Goal: Information Seeking & Learning: Find specific page/section

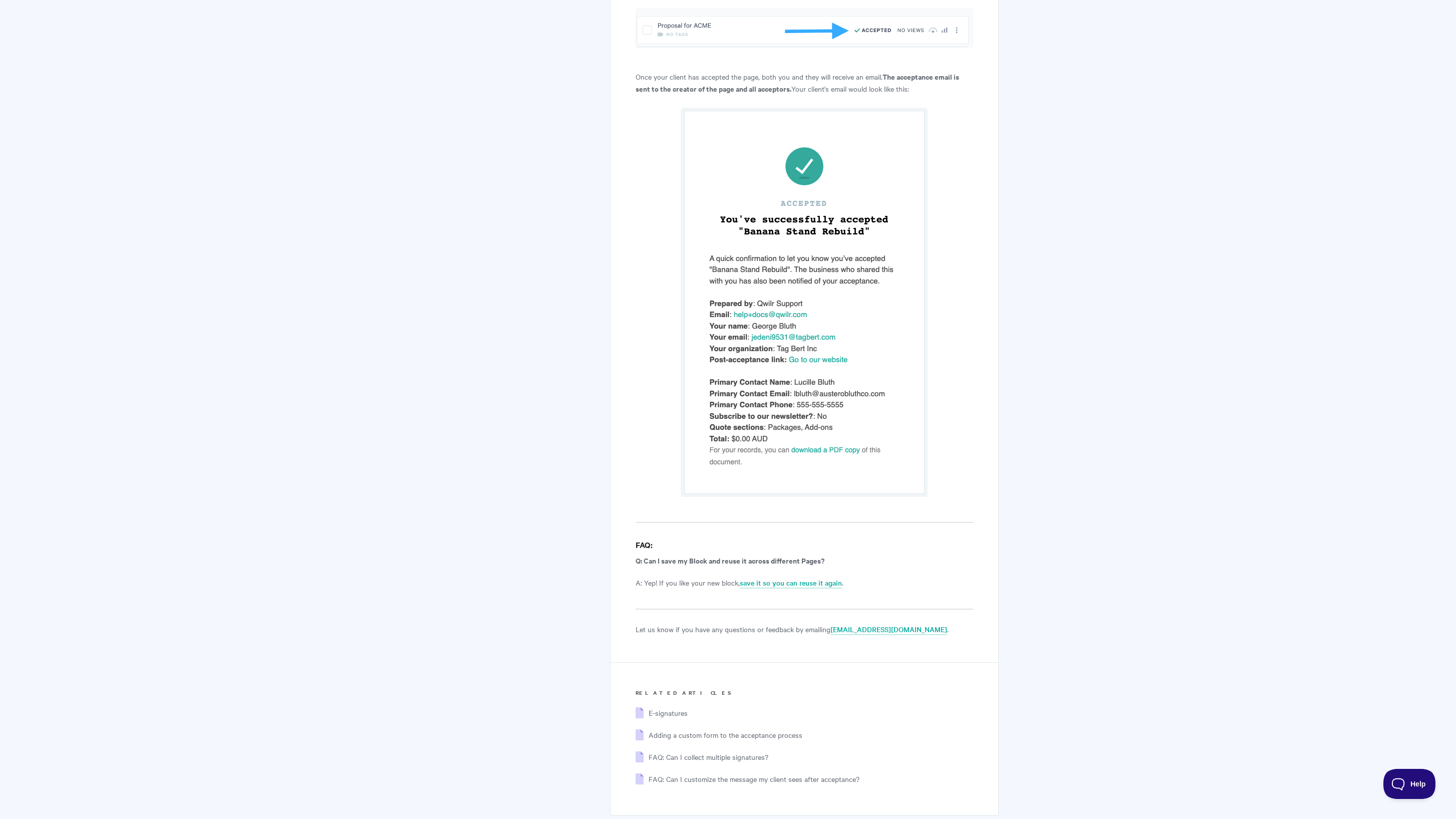
scroll to position [6250, 0]
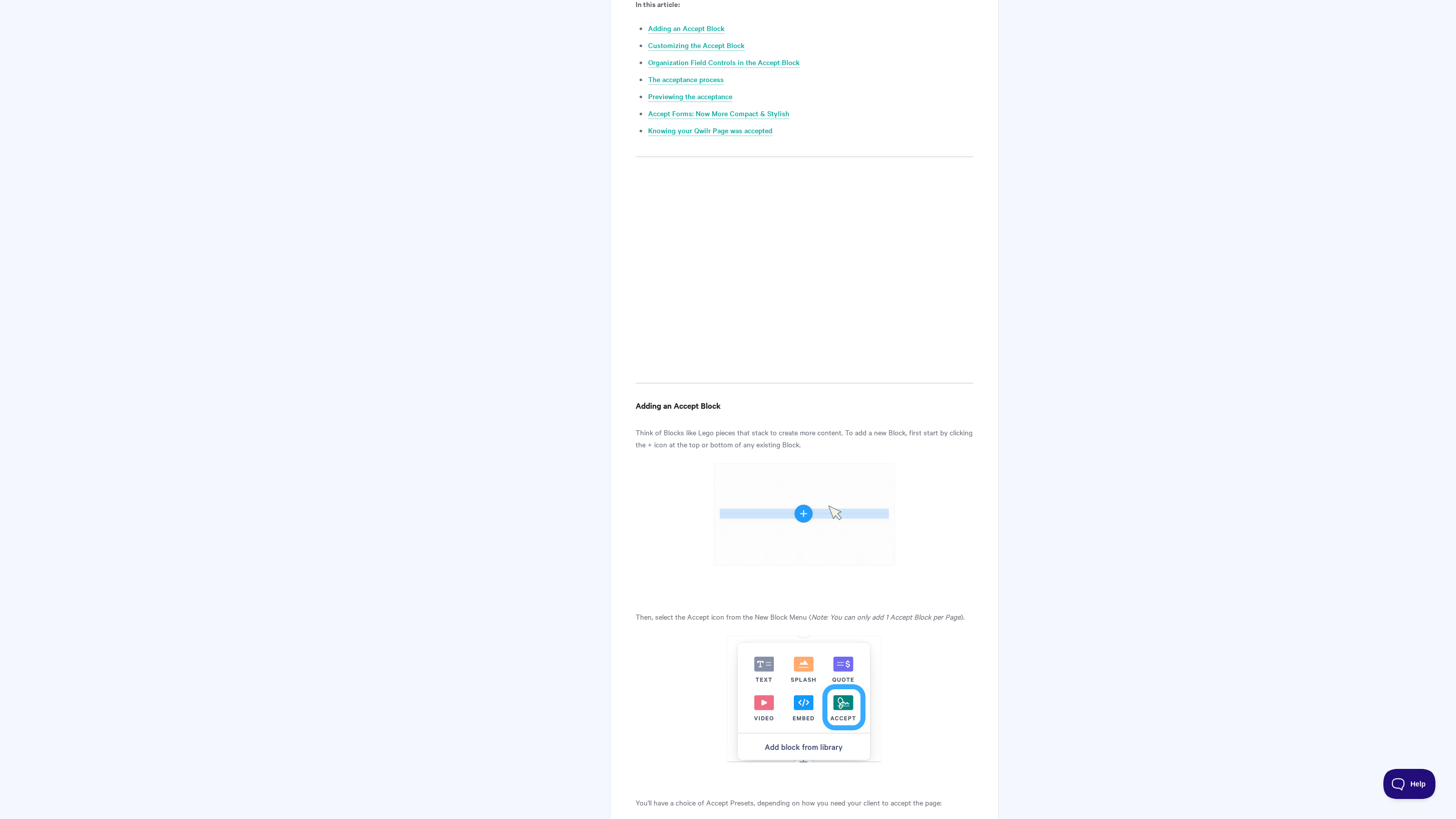
scroll to position [0, 0]
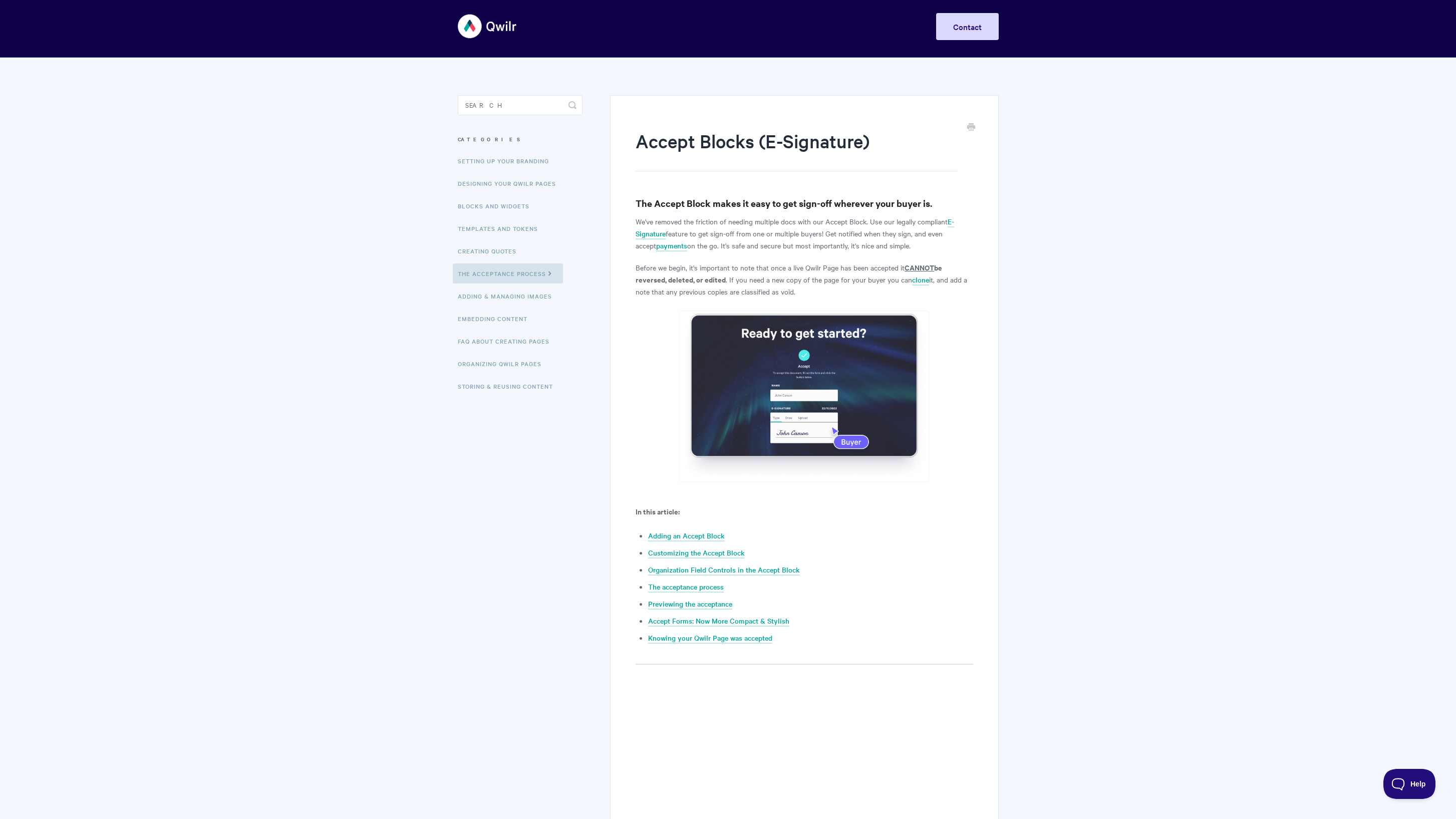
scroll to position [6, 0]
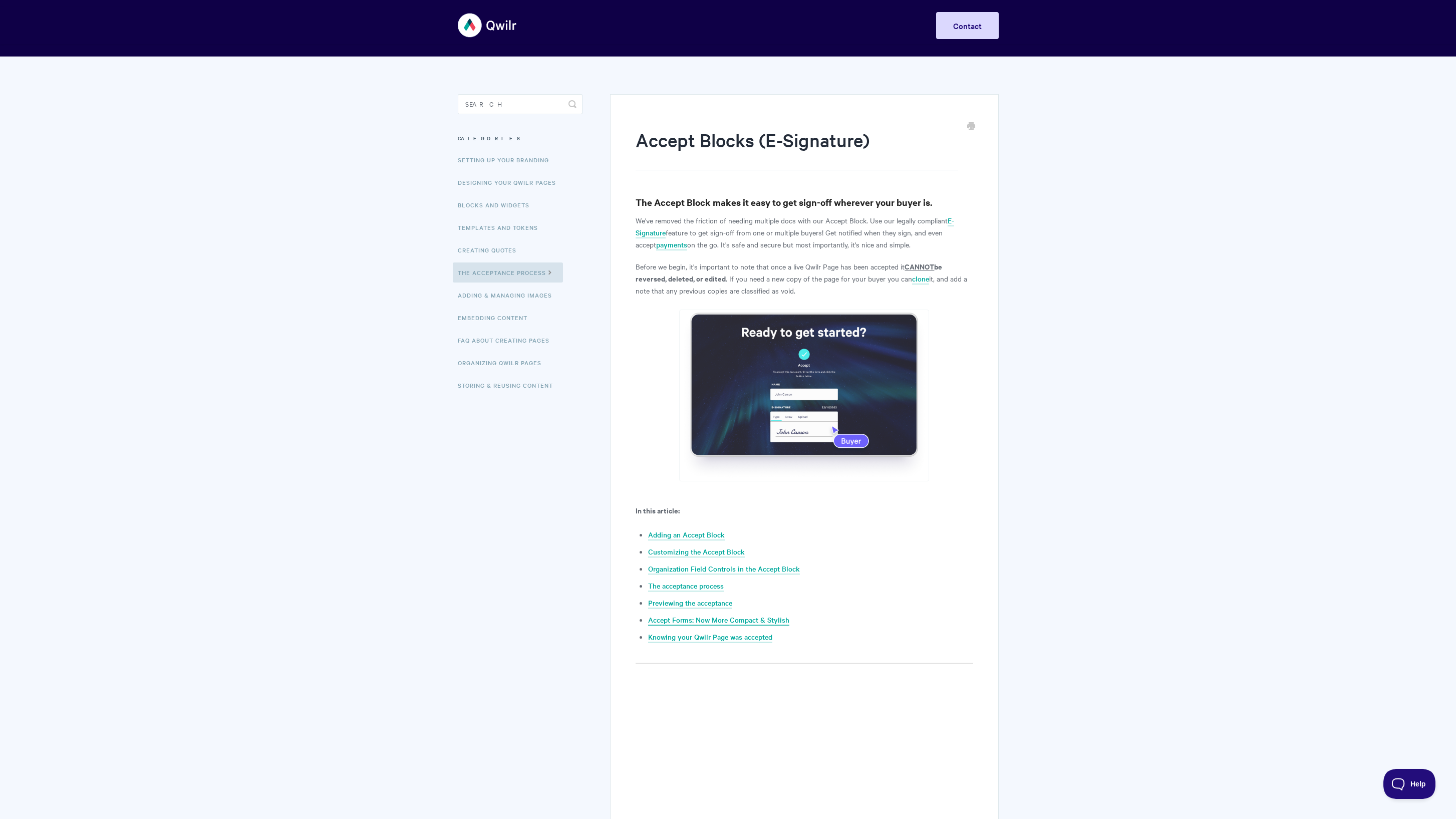
click at [778, 620] on link "Accept Forms: Now More Compact & Stylish" at bounding box center [718, 620] width 141 height 11
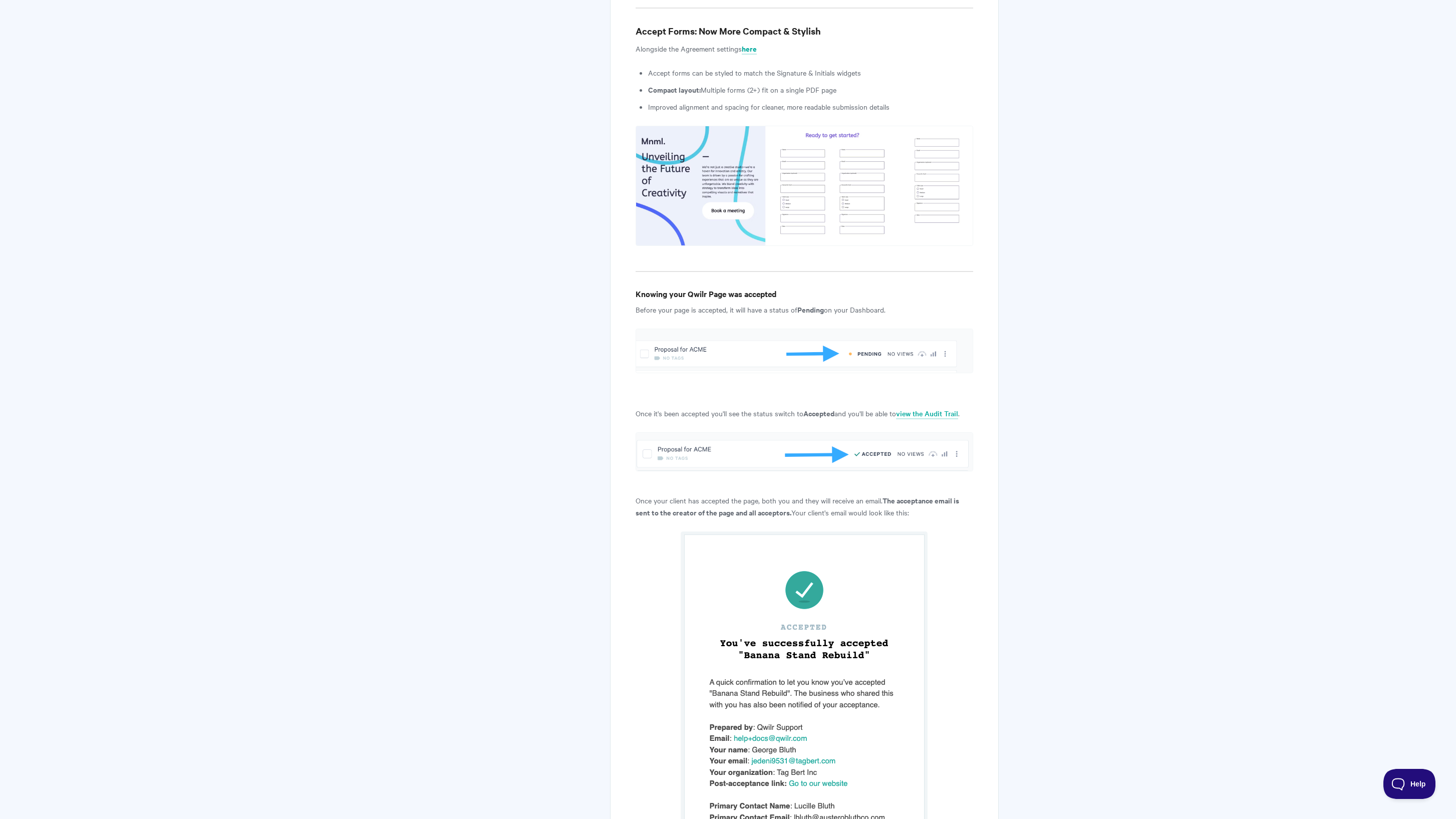
click at [748, 43] on b "here" at bounding box center [749, 48] width 15 height 11
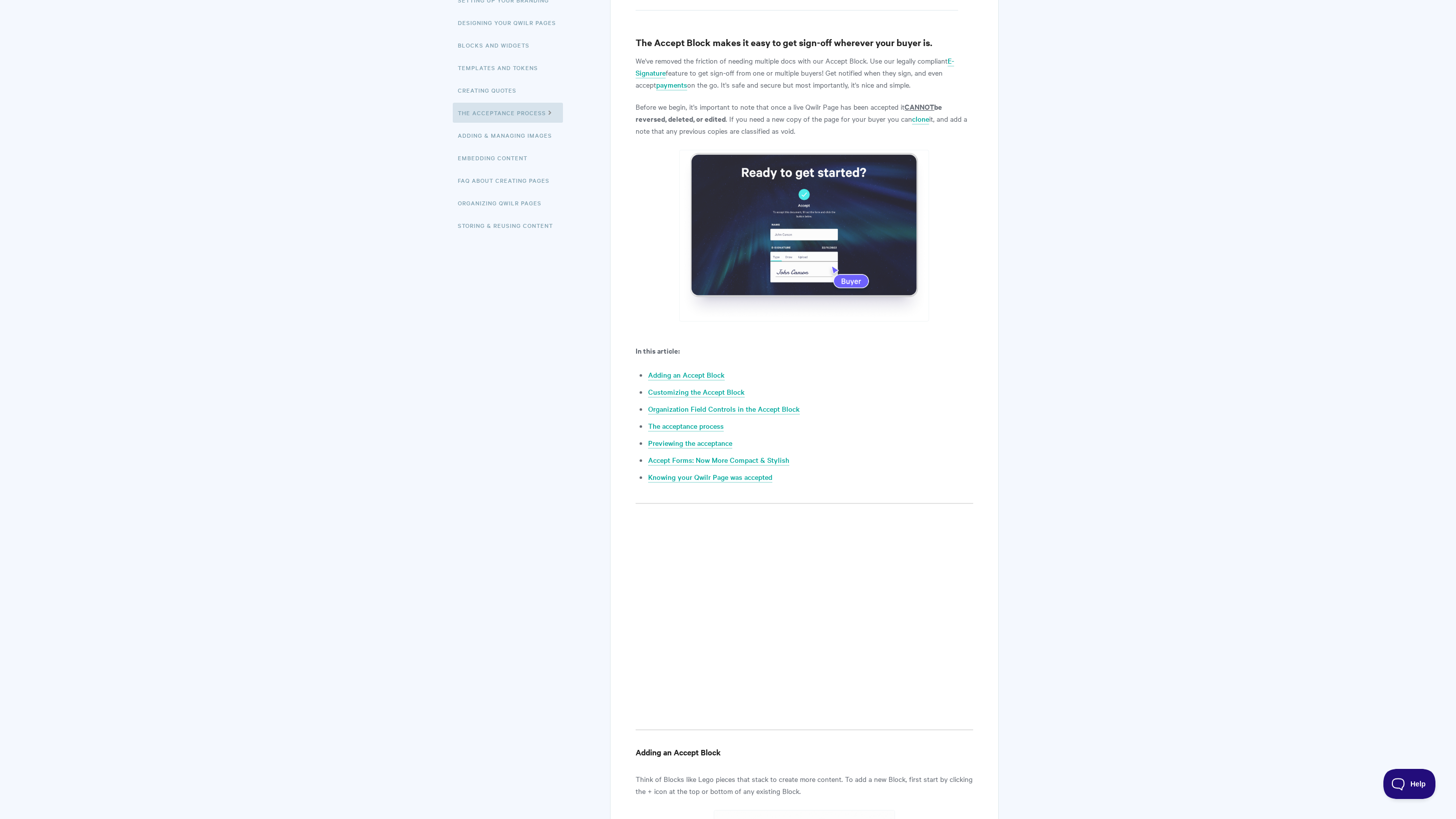
scroll to position [0, 0]
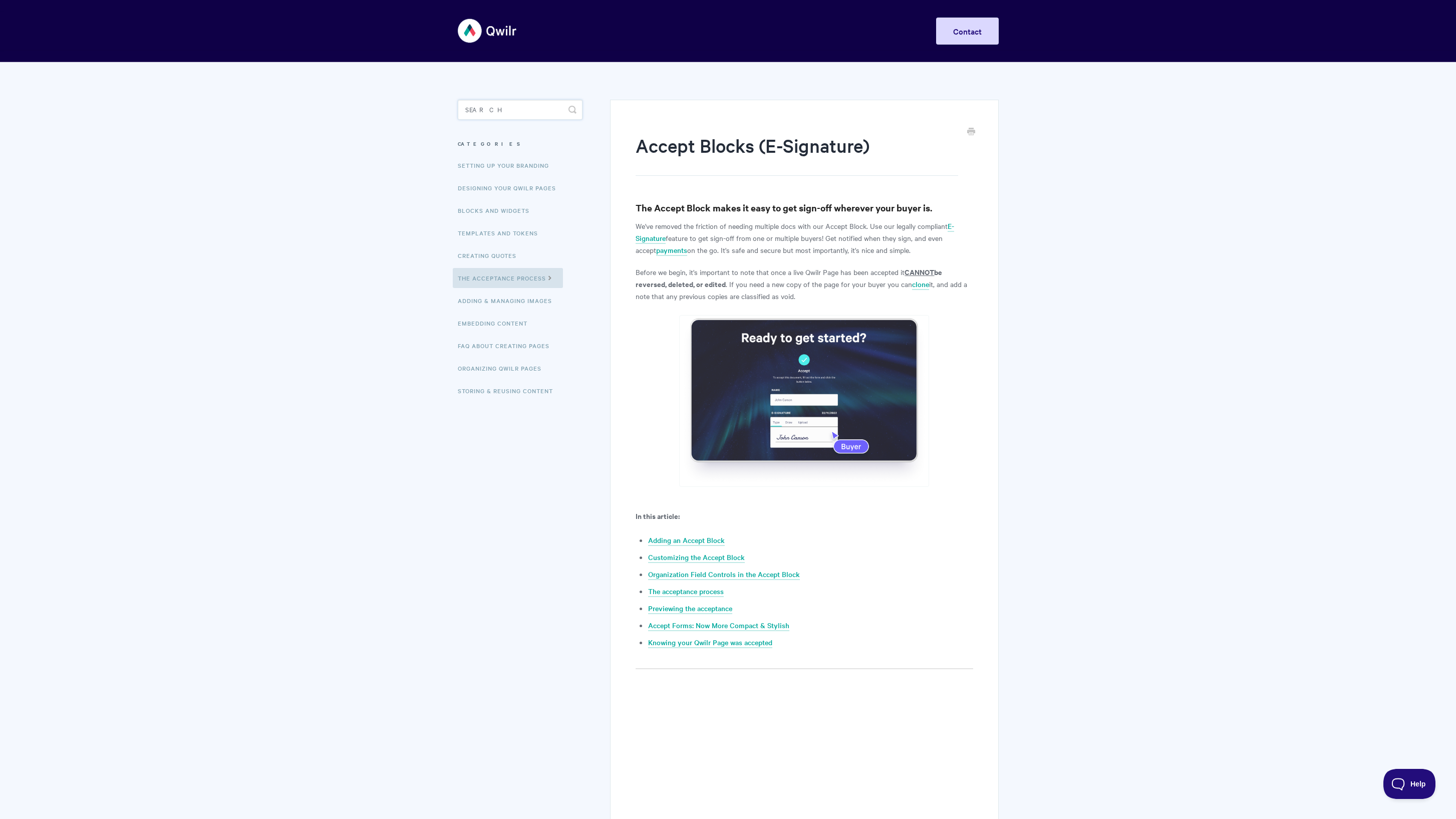
click at [521, 108] on input "Search" at bounding box center [520, 110] width 125 height 20
type input "initials"
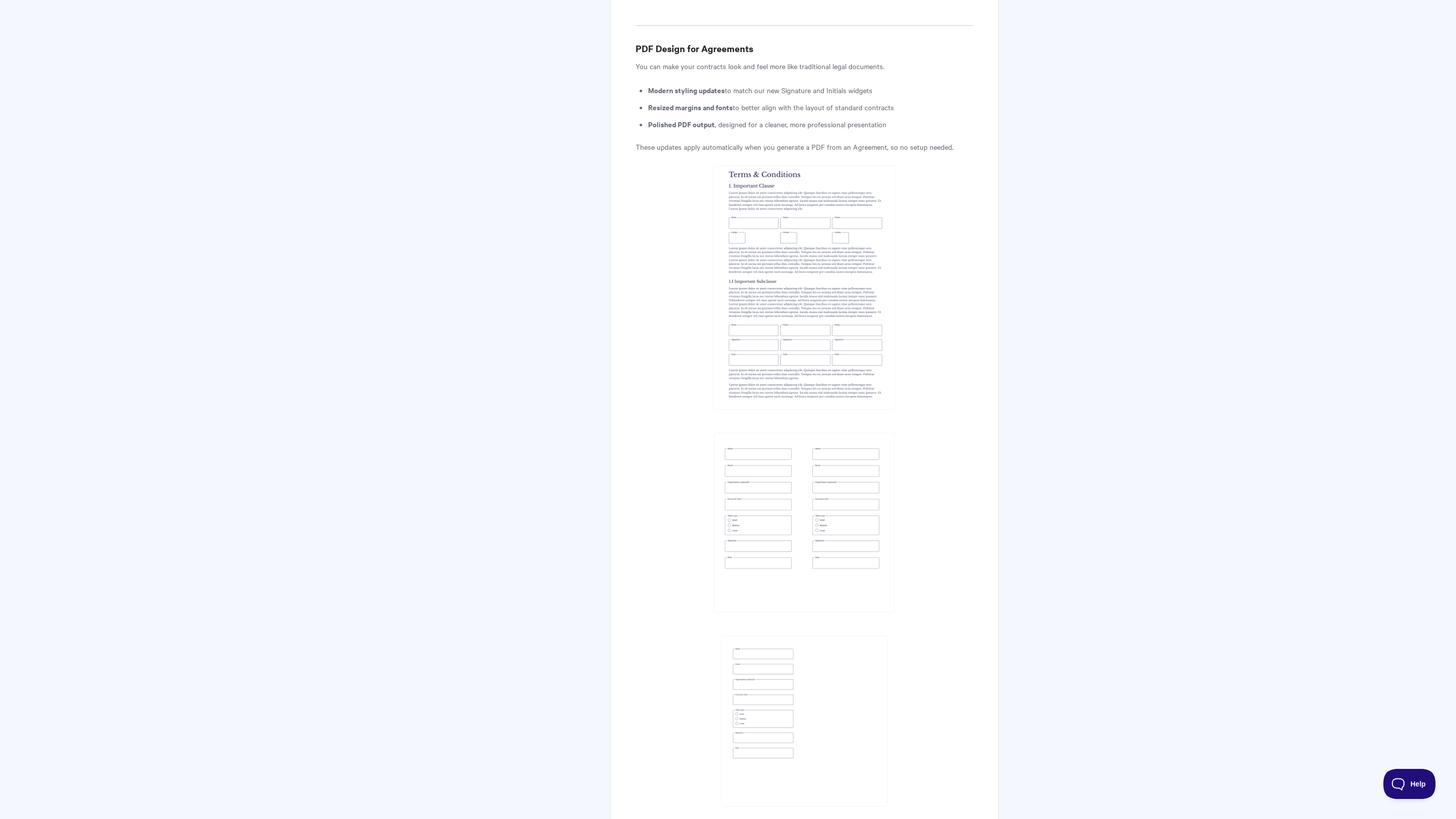
scroll to position [3836, 0]
click at [1072, 85] on body "Toggle Navigation Home Getting Started Creating & Editing Pages Sharing & Analy…" at bounding box center [728, 424] width 1456 height 8519
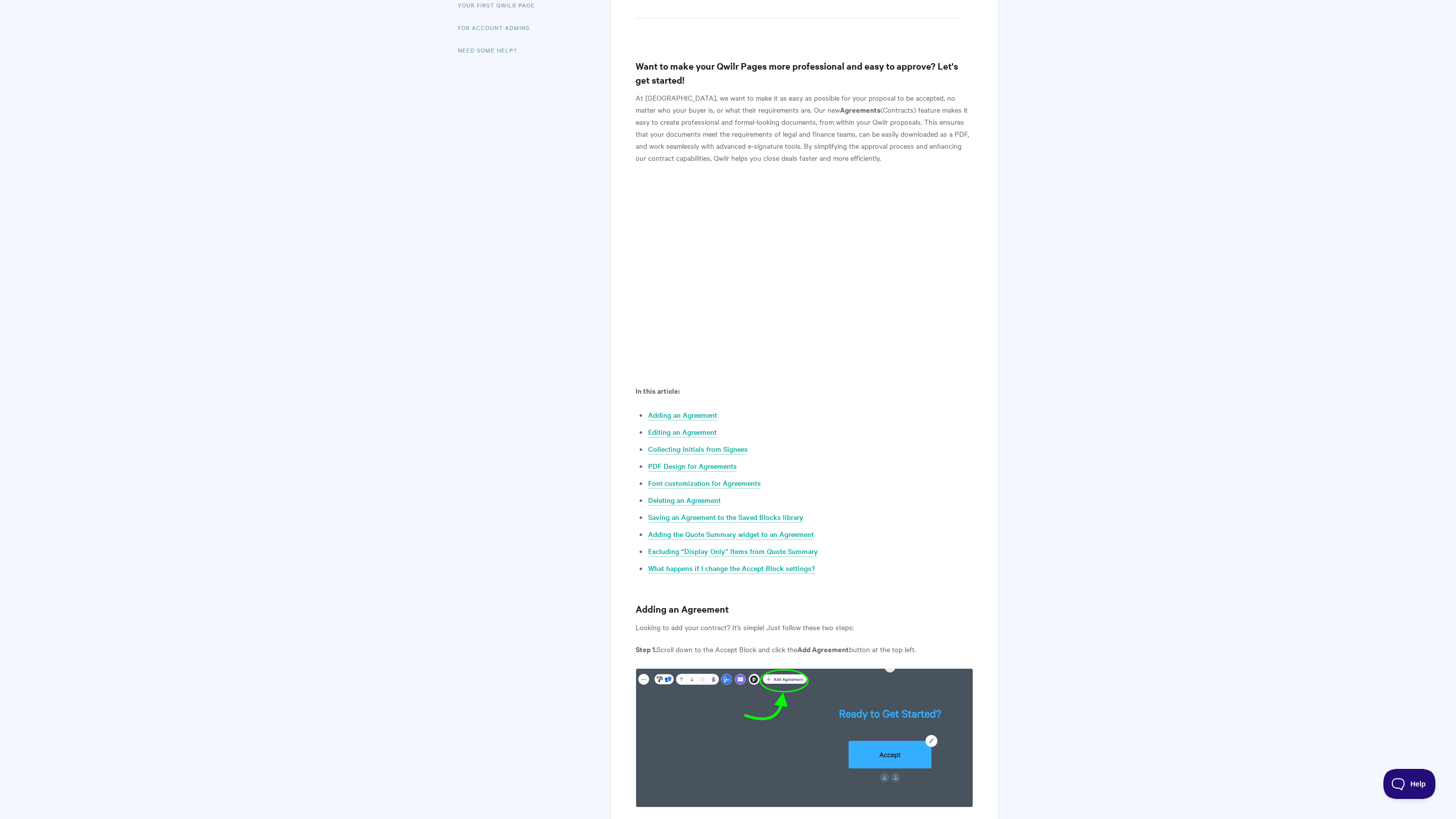
scroll to position [0, 0]
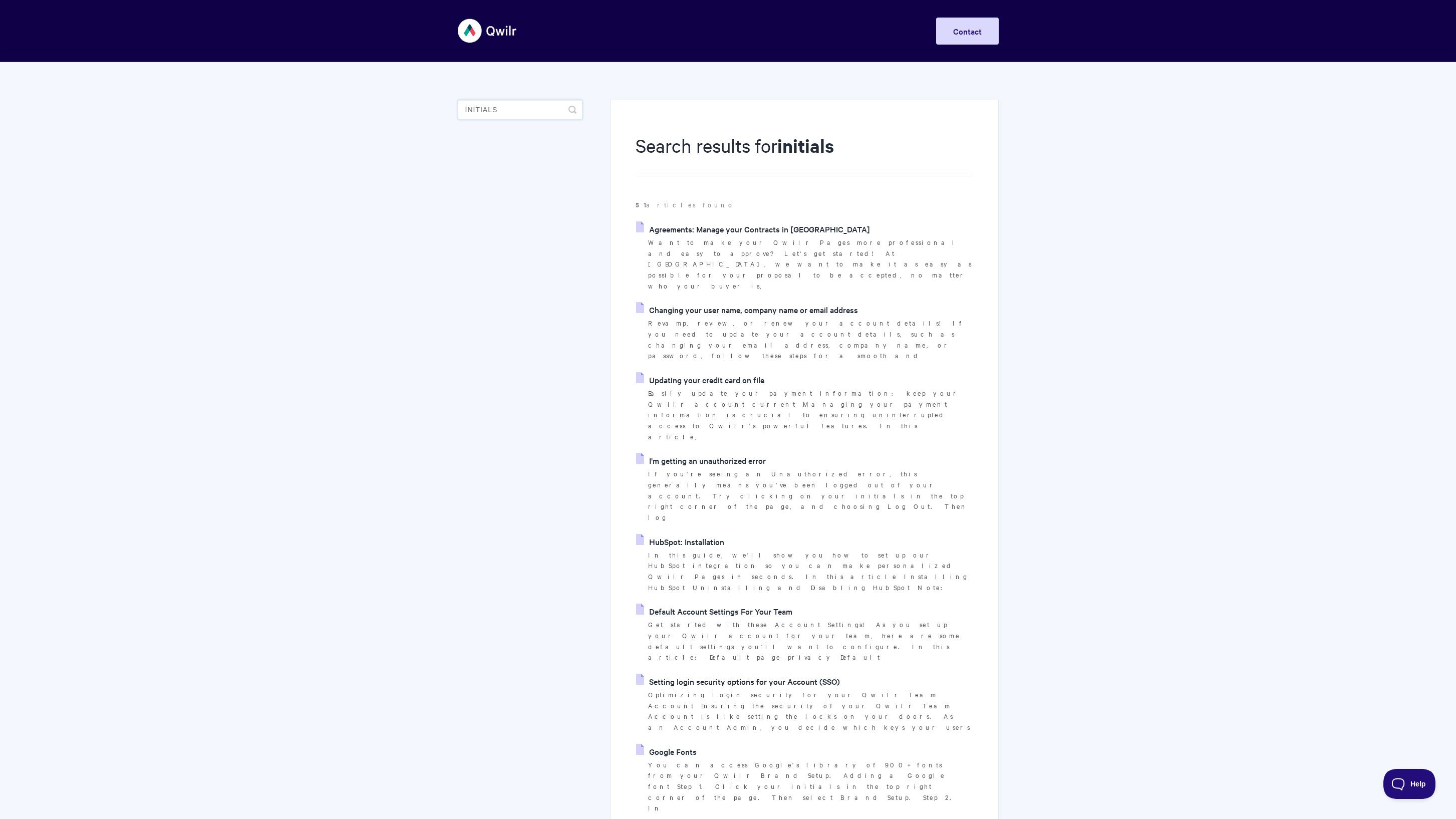
click at [525, 108] on input "initials" at bounding box center [520, 110] width 125 height 20
drag, startPoint x: 525, startPoint y: 108, endPoint x: 454, endPoint y: 108, distance: 71.0
